Goal: Task Accomplishment & Management: Complete application form

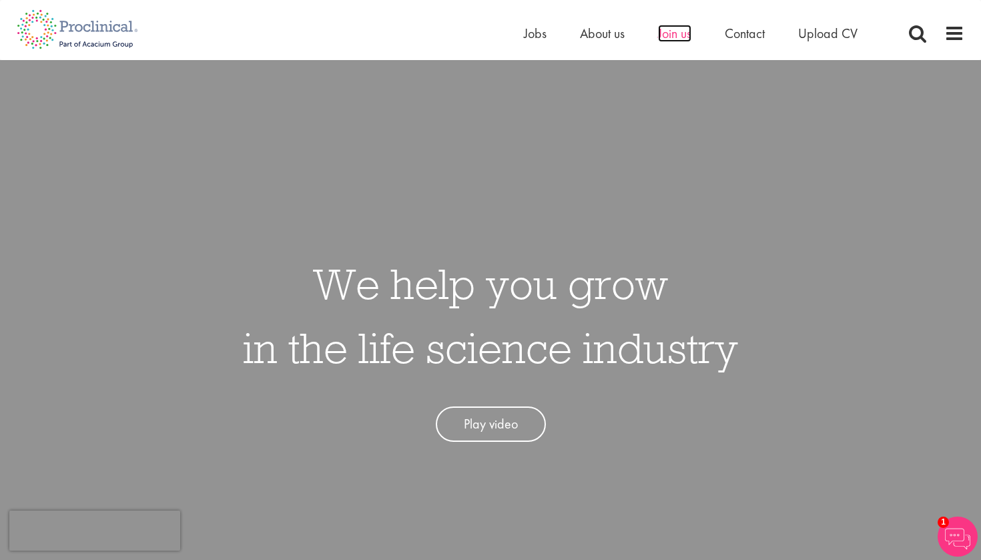
click at [672, 33] on span "Join us" at bounding box center [674, 33] width 33 height 17
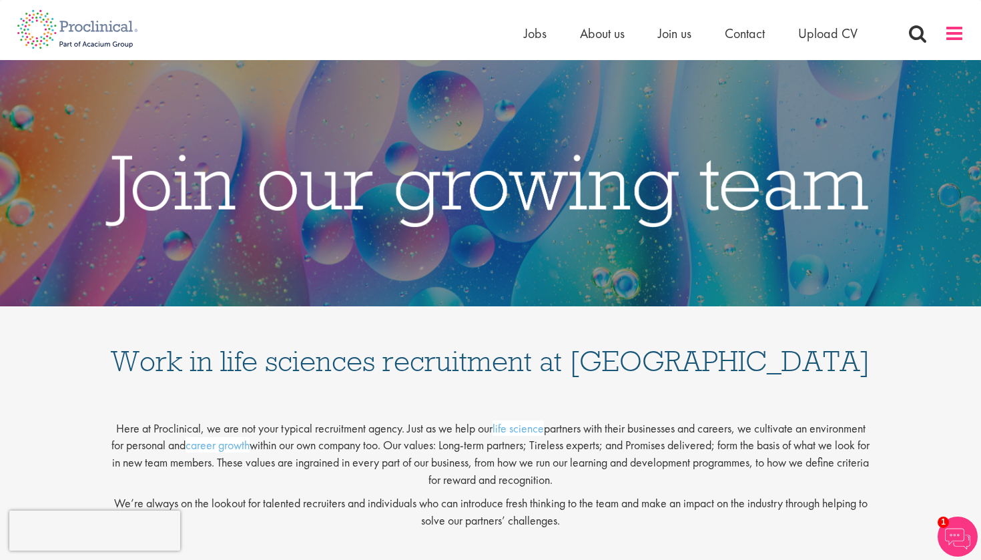
click at [960, 29] on span at bounding box center [954, 33] width 20 height 20
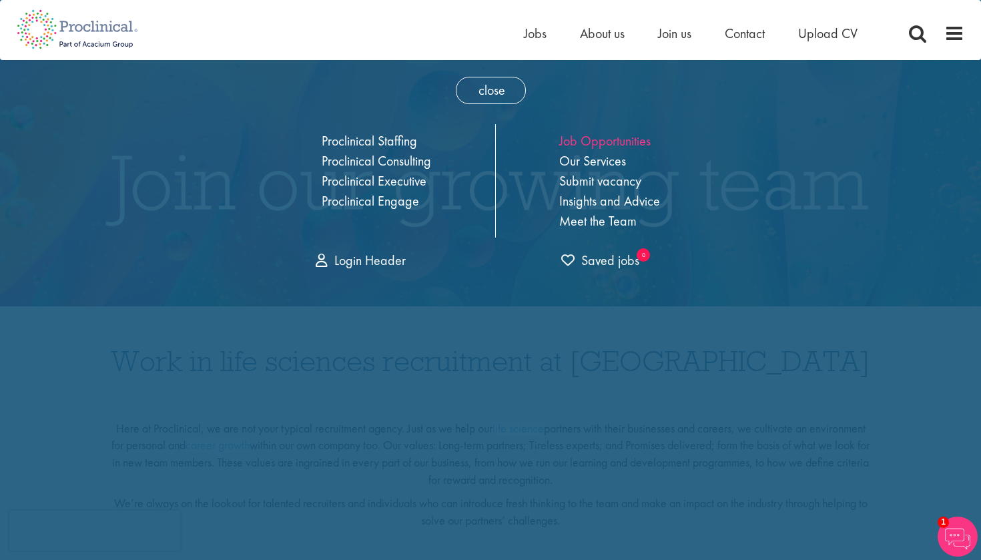
click at [578, 141] on link "Job Opportunities" at bounding box center [604, 140] width 91 height 17
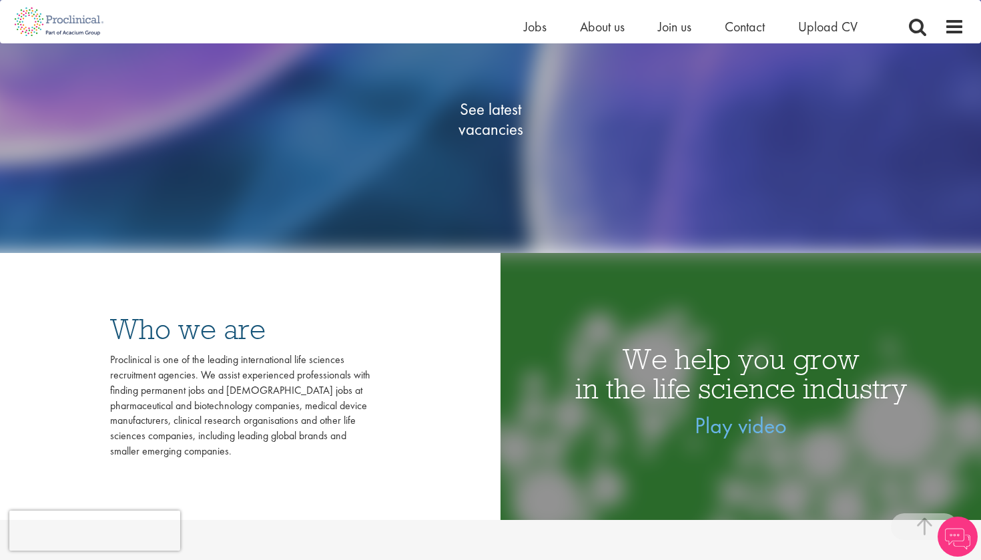
scroll to position [282, 0]
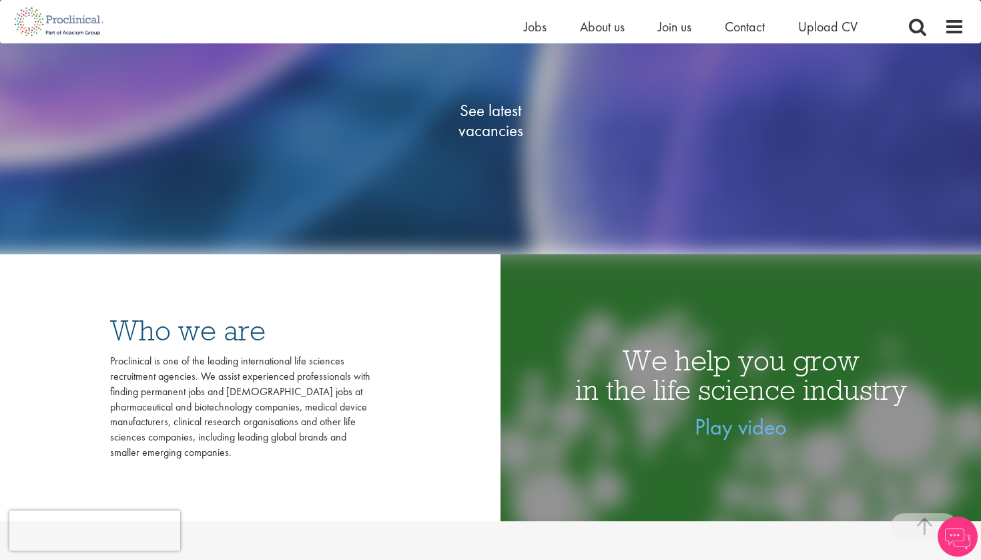
click at [482, 102] on span "See latest vacancies" at bounding box center [490, 121] width 133 height 40
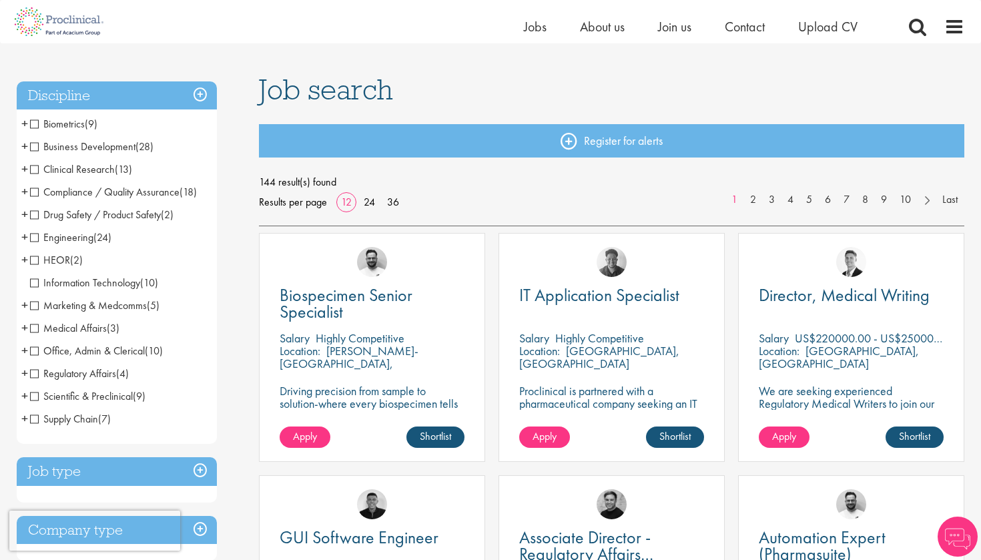
scroll to position [68, 0]
click at [25, 167] on span "+" at bounding box center [24, 169] width 7 height 20
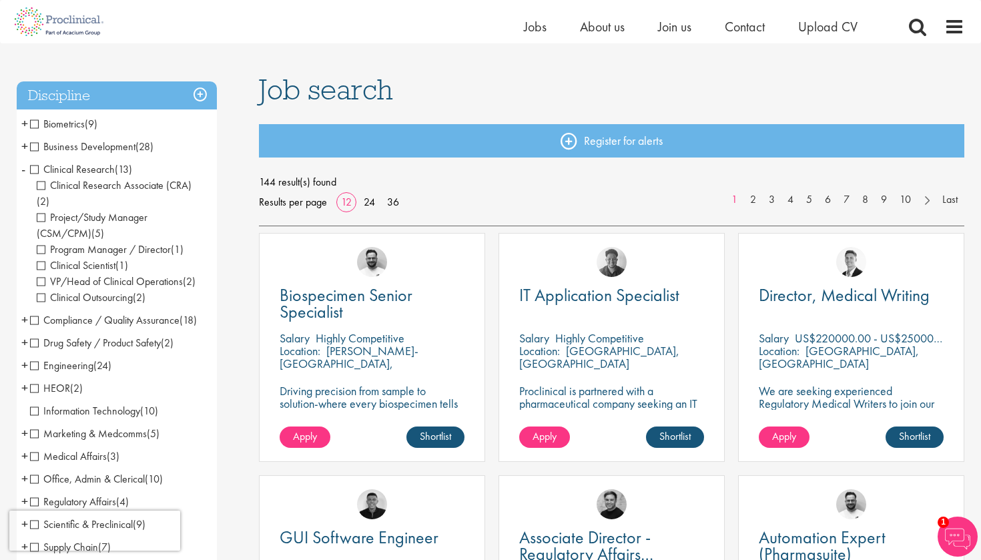
click at [25, 167] on span "-" at bounding box center [23, 169] width 4 height 20
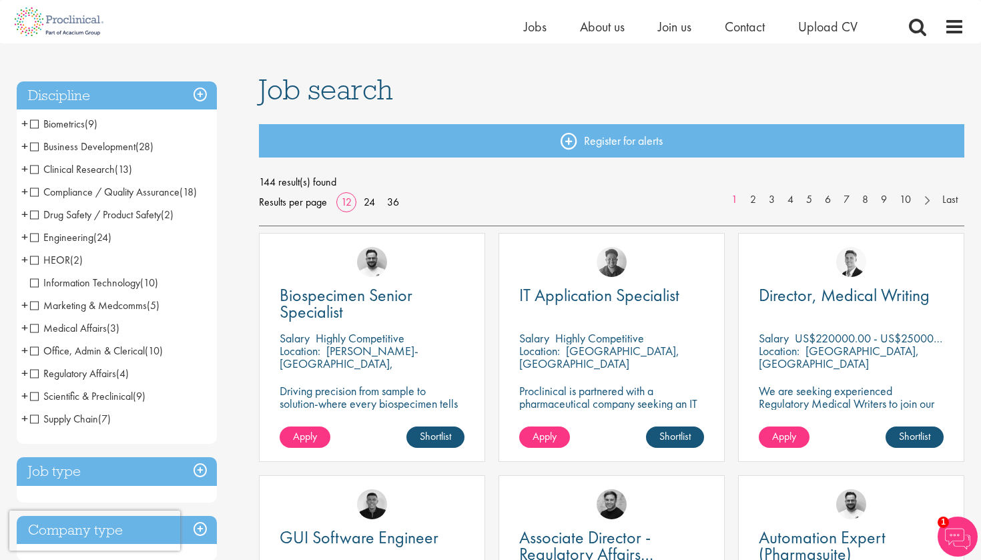
click at [23, 125] on span "+" at bounding box center [24, 123] width 7 height 20
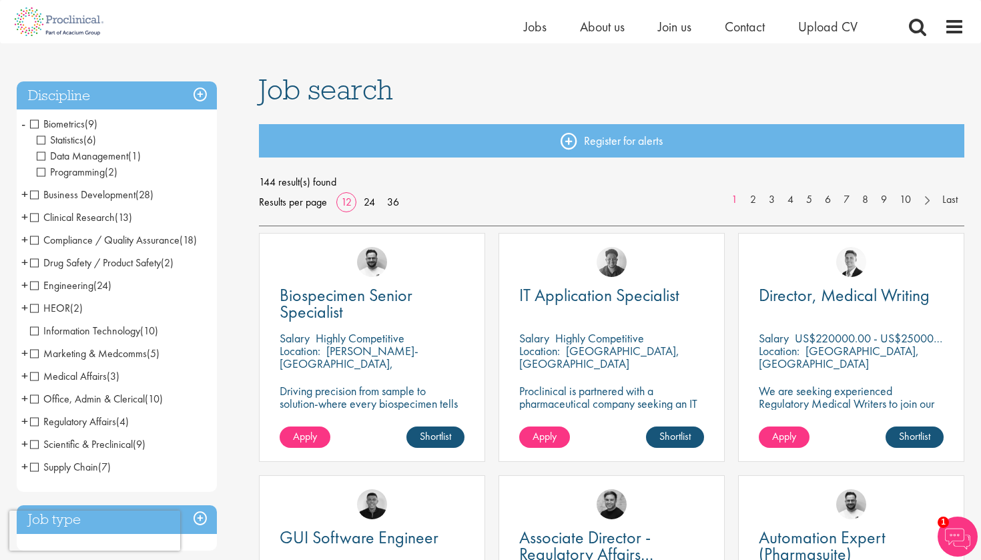
click at [33, 124] on span "Biometrics" at bounding box center [57, 124] width 55 height 14
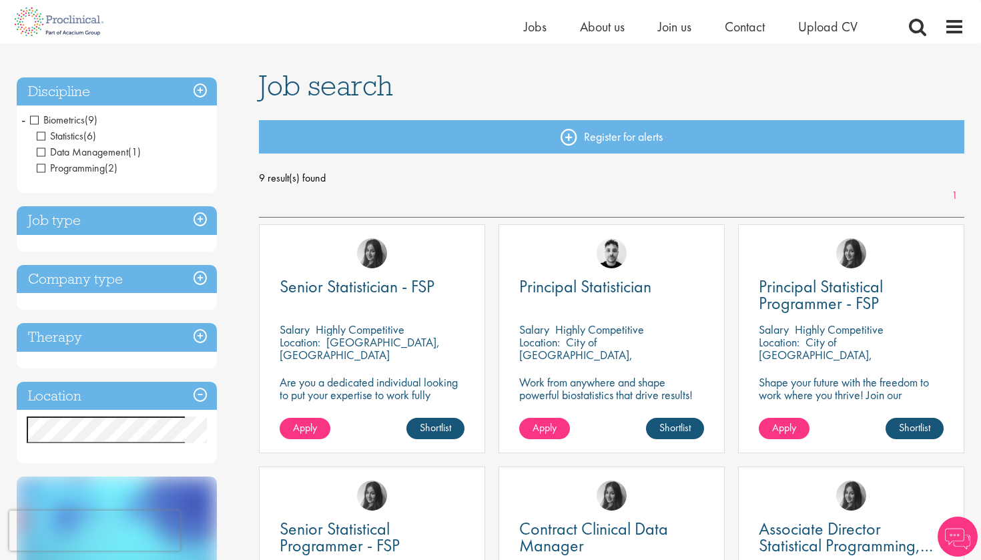
scroll to position [75, 0]
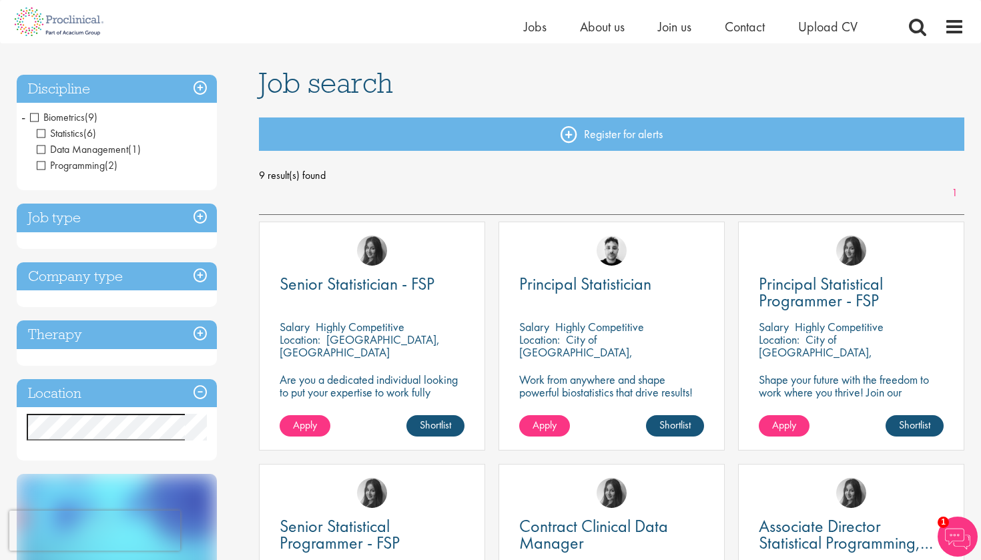
click at [171, 208] on h3 "Job type" at bounding box center [117, 218] width 200 height 29
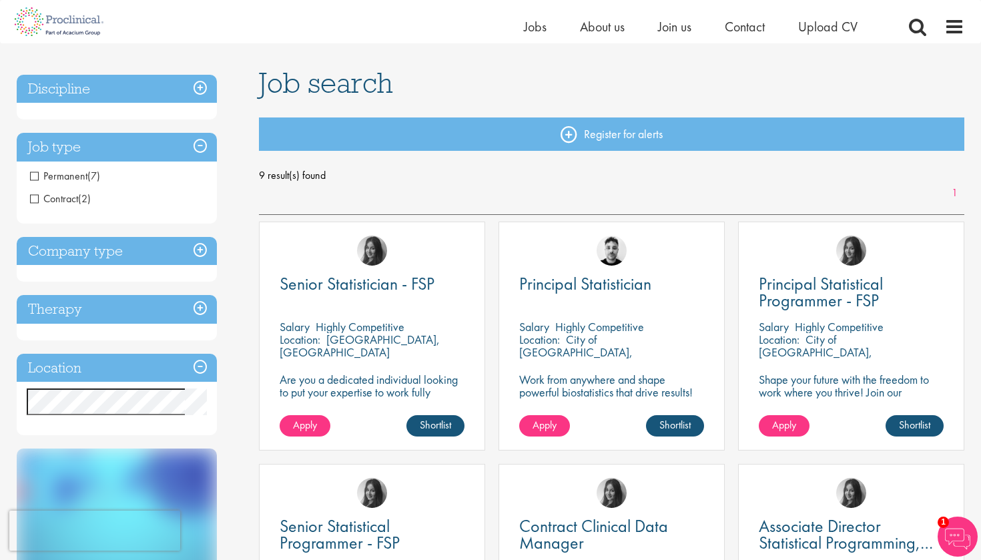
click at [153, 256] on h3 "Company type" at bounding box center [117, 251] width 200 height 29
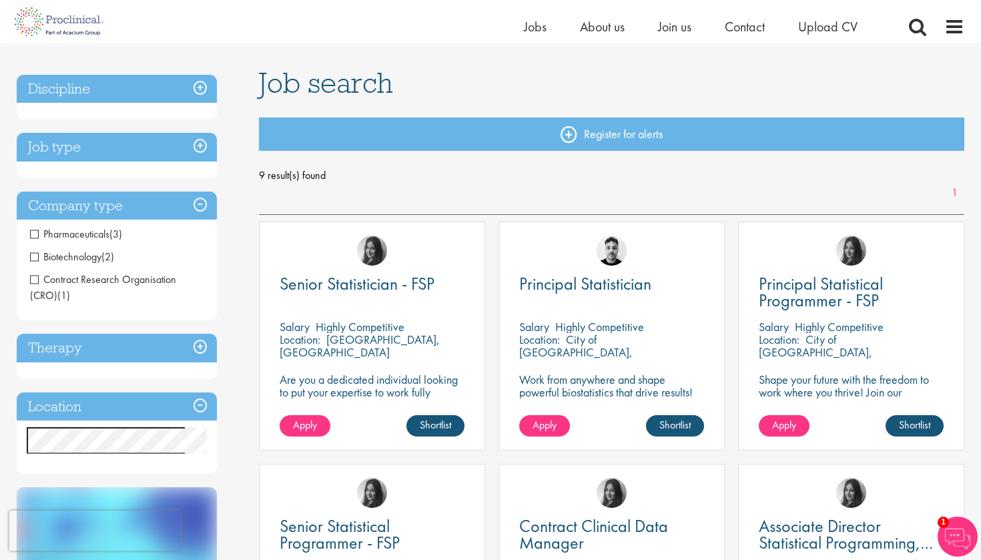
click at [134, 398] on h3 "Location" at bounding box center [117, 406] width 200 height 29
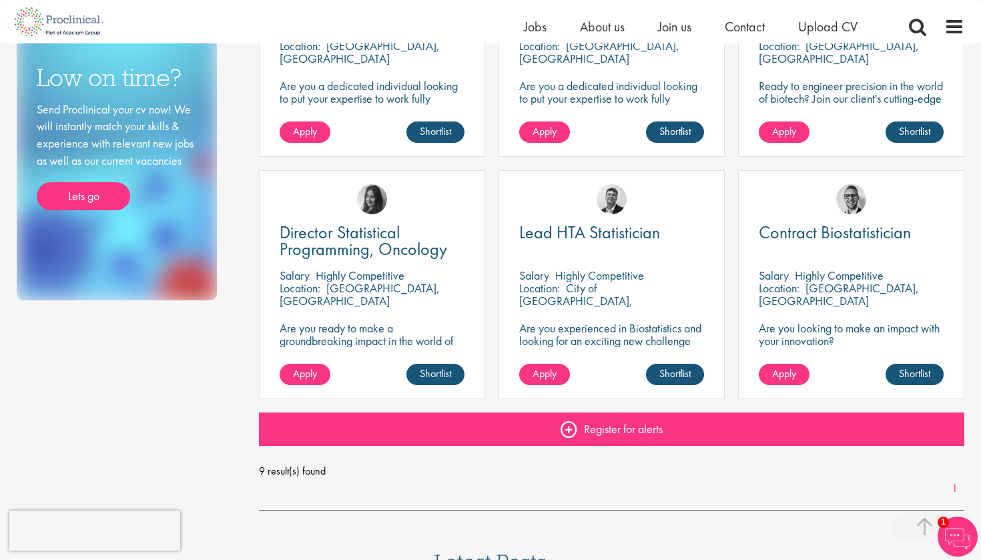
scroll to position [611, 0]
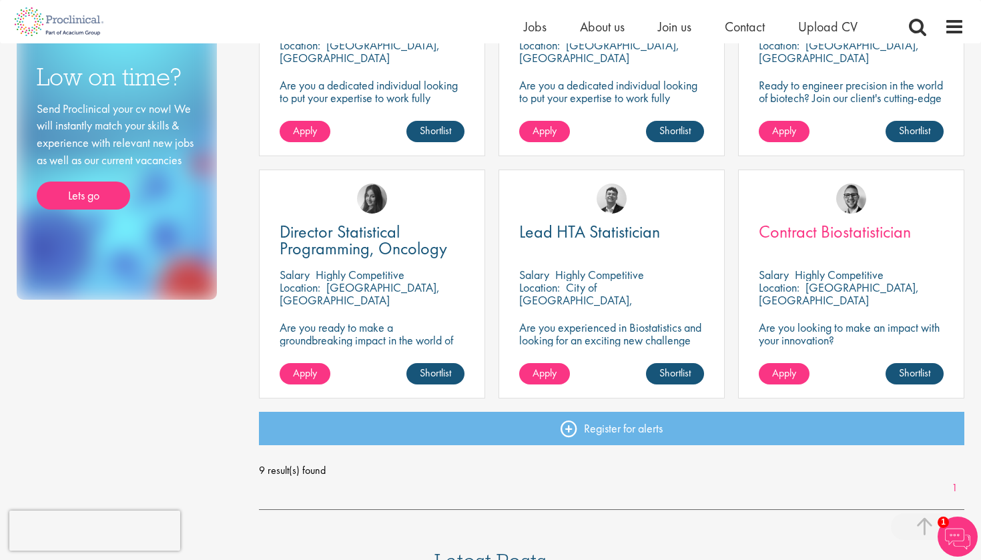
click at [830, 228] on span "Contract Biostatistician" at bounding box center [835, 231] width 152 height 23
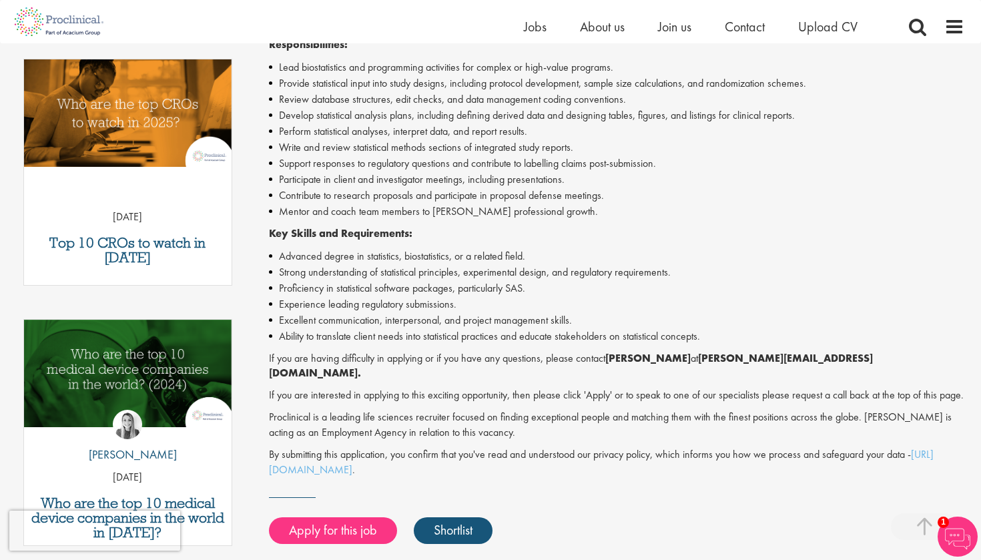
scroll to position [426, 0]
click at [348, 519] on link "Apply for this job" at bounding box center [333, 530] width 128 height 27
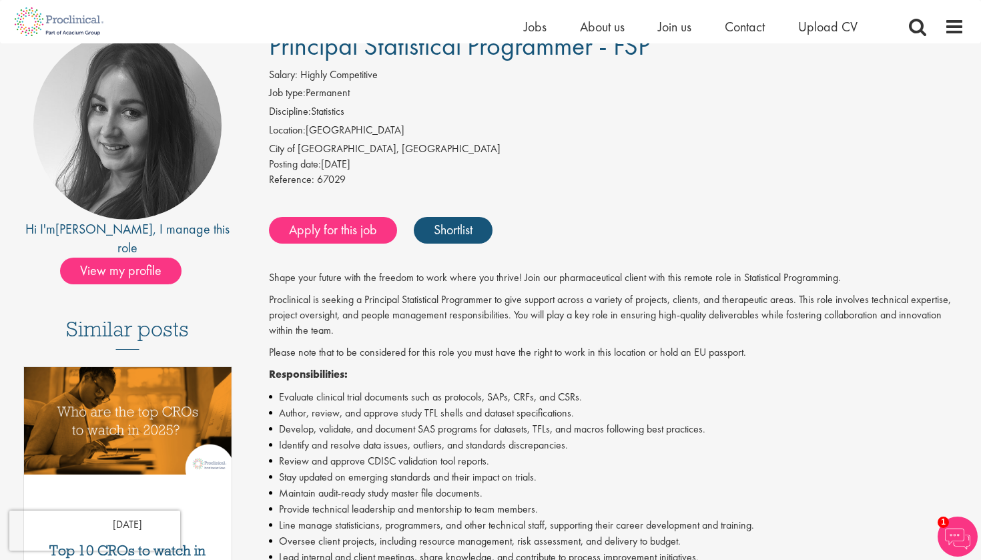
scroll to position [117, 0]
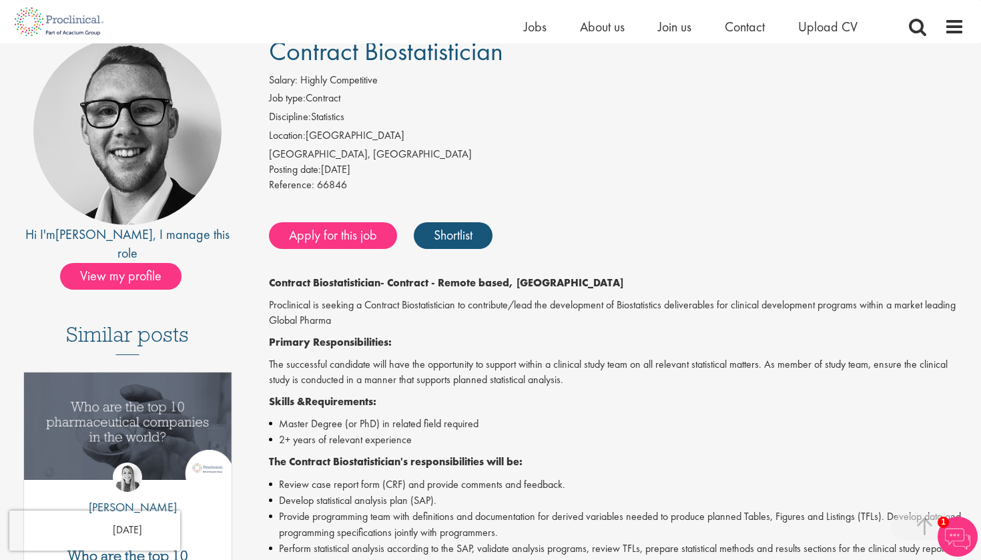
scroll to position [294, 0]
